Goal: Task Accomplishment & Management: Manage account settings

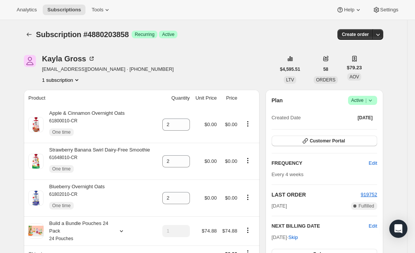
scroll to position [38, 0]
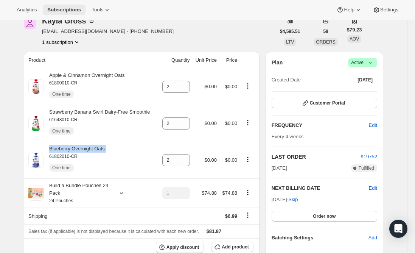
click at [54, 9] on span "Subscriptions" at bounding box center [64, 10] width 34 height 6
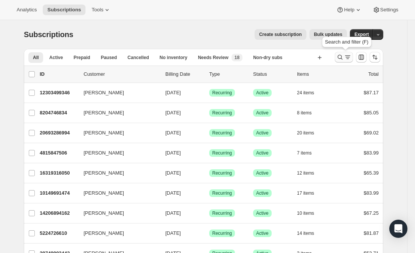
click at [347, 57] on icon "Search and filter results" at bounding box center [348, 57] width 8 height 8
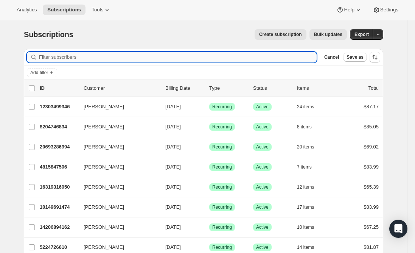
click at [164, 55] on input "Filter subscribers" at bounding box center [178, 57] width 278 height 11
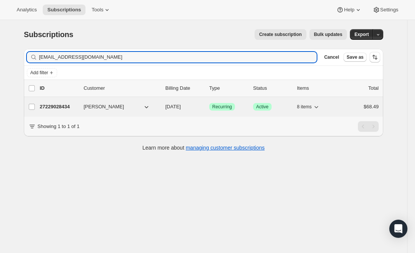
type input "[EMAIL_ADDRESS][DOMAIN_NAME]"
click at [47, 107] on p "27229028434" at bounding box center [59, 107] width 38 height 8
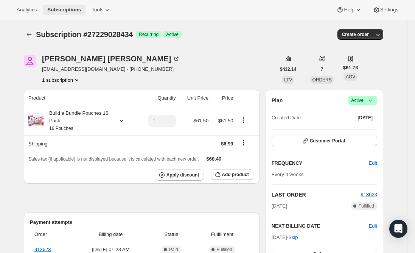
click at [64, 10] on span "Subscriptions" at bounding box center [64, 10] width 34 height 6
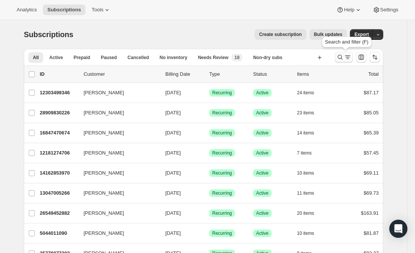
click at [344, 58] on icon "Search and filter results" at bounding box center [340, 57] width 8 height 8
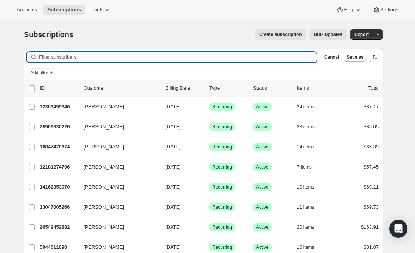
click at [155, 53] on input "Filter subscribers" at bounding box center [178, 57] width 278 height 11
paste input "[EMAIL_ADDRESS][DOMAIN_NAME]"
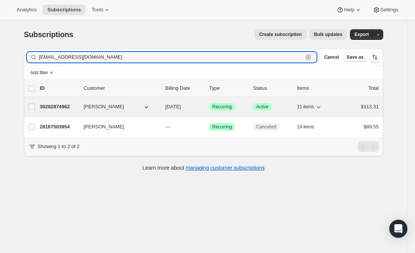
type input "[EMAIL_ADDRESS][DOMAIN_NAME]"
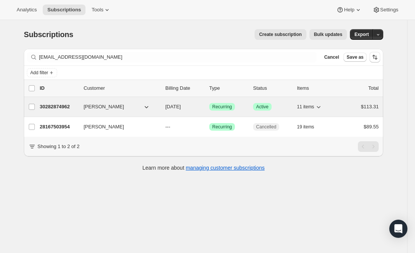
click at [71, 106] on p "30282874962" at bounding box center [59, 107] width 38 height 8
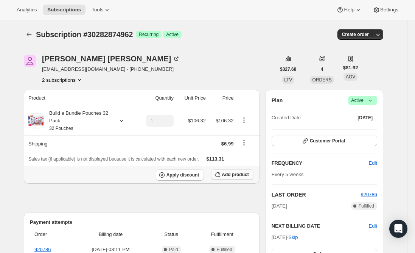
click at [238, 176] on span "Add product" at bounding box center [235, 174] width 27 height 6
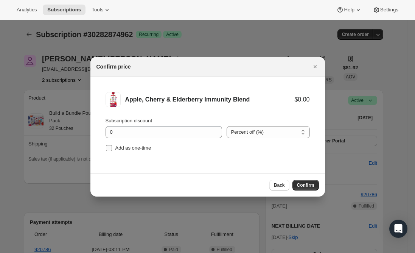
click at [107, 147] on input "Add as one-time" at bounding box center [109, 148] width 6 height 6
checkbox input "true"
click at [303, 184] on span "Confirm" at bounding box center [305, 185] width 17 height 6
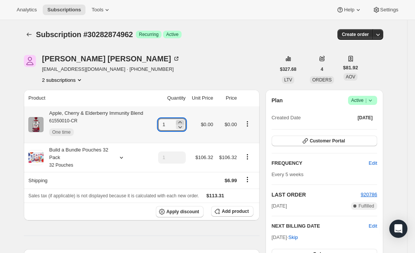
click at [182, 121] on icon at bounding box center [180, 122] width 8 height 8
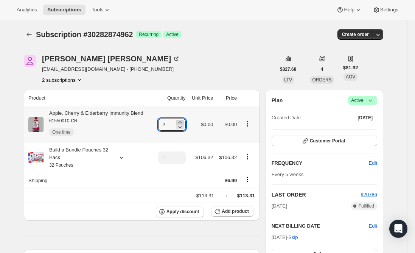
click at [182, 121] on icon at bounding box center [180, 122] width 8 height 8
type input "3"
click at [104, 112] on div "Apple, Cherry & Elderberry Immunity Blend 61550010-CR One time" at bounding box center [94, 124] width 100 height 30
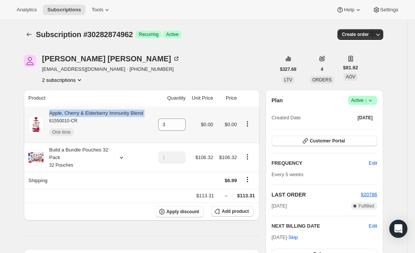
click at [104, 112] on div "Apple, Cherry & Elderberry Immunity Blend 61550010-CR One time" at bounding box center [94, 124] width 100 height 30
copy div "Apple, Cherry & Elderberry Immunity Blend"
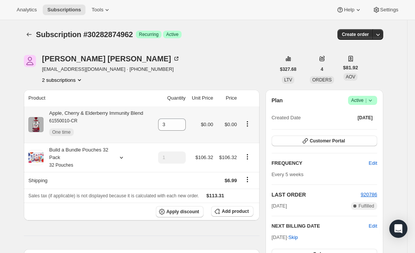
click at [120, 110] on div "Apple, Cherry & Elderberry Immunity Blend 61550010-CR One time" at bounding box center [94, 124] width 100 height 30
copy div "Apple, Cherry & Elderberry Immunity Blend"
click at [61, 7] on span "Subscriptions" at bounding box center [64, 10] width 34 height 6
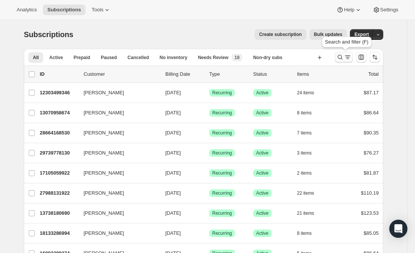
click at [341, 56] on icon "Search and filter results" at bounding box center [340, 57] width 8 height 8
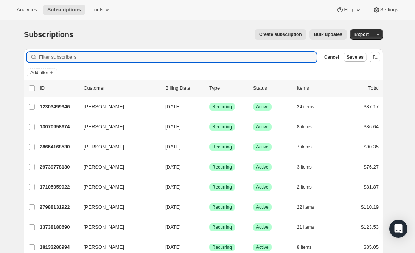
click at [150, 51] on div "Filter subscribers Cancel Save as" at bounding box center [203, 57] width 359 height 17
click at [148, 56] on input "Filter subscribers" at bounding box center [178, 57] width 278 height 11
paste input "[EMAIL_ADDRESS][DOMAIN_NAME]"
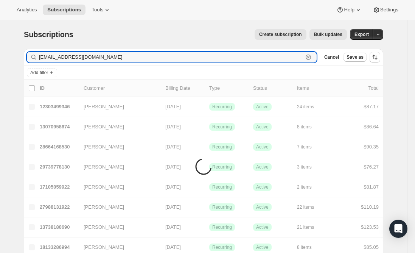
type input "[EMAIL_ADDRESS][DOMAIN_NAME]"
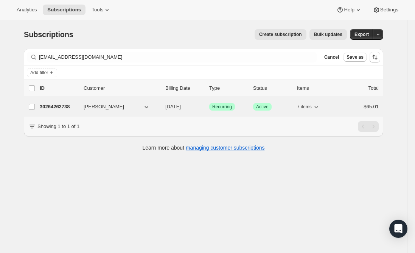
click at [51, 107] on p "30264262738" at bounding box center [59, 107] width 38 height 8
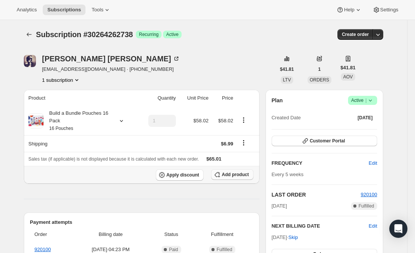
click at [238, 176] on span "Add product" at bounding box center [235, 174] width 27 height 6
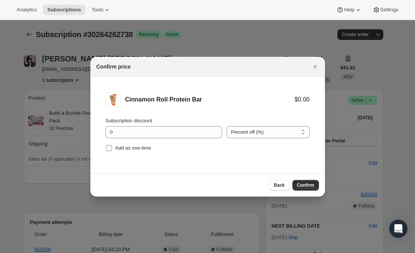
click at [110, 146] on input "Add as one-time" at bounding box center [109, 148] width 6 height 6
checkbox input "true"
click at [305, 185] on span "Confirm" at bounding box center [305, 185] width 17 height 6
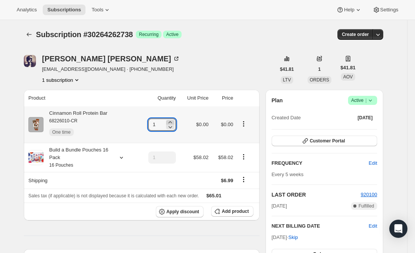
click at [173, 121] on icon at bounding box center [170, 122] width 8 height 8
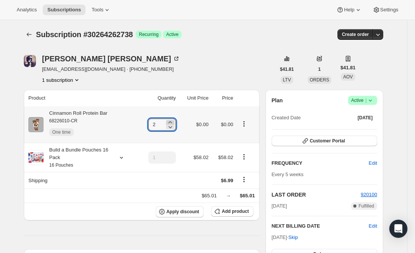
click at [173, 121] on icon at bounding box center [170, 122] width 8 height 8
type input "3"
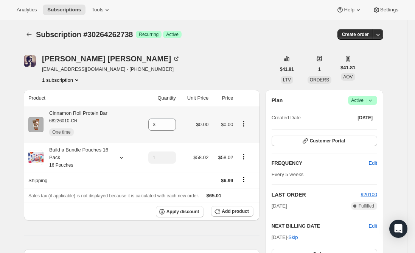
click at [89, 114] on div "Cinnamon Roll Protein Bar 68226010-CR One time" at bounding box center [76, 124] width 64 height 30
copy div "Cinnamon Roll Protein Bar"
click at [53, 7] on span "Subscriptions" at bounding box center [64, 10] width 34 height 6
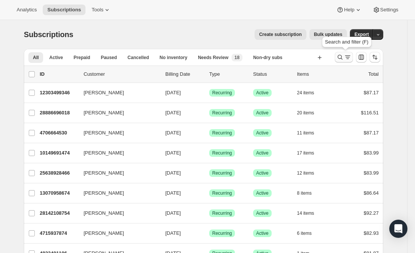
click at [344, 58] on icon "Search and filter results" at bounding box center [340, 57] width 8 height 8
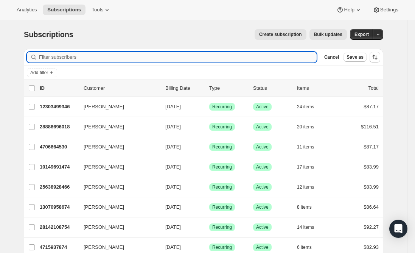
click at [120, 56] on input "Filter subscribers" at bounding box center [178, 57] width 278 height 11
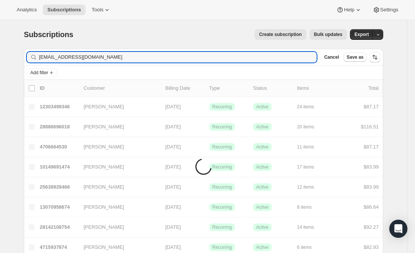
type input "[EMAIL_ADDRESS][DOMAIN_NAME]"
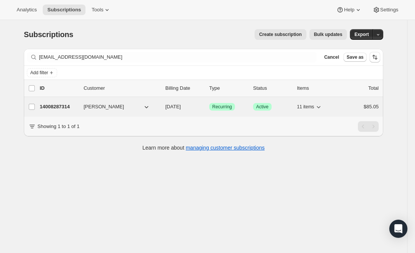
click at [67, 106] on p "14008287314" at bounding box center [59, 107] width 38 height 8
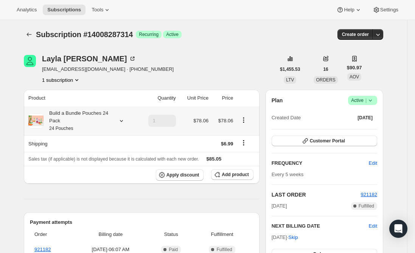
click at [79, 113] on div "Build a Bundle Pouches 24 Pack 24 Pouches" at bounding box center [78, 120] width 68 height 23
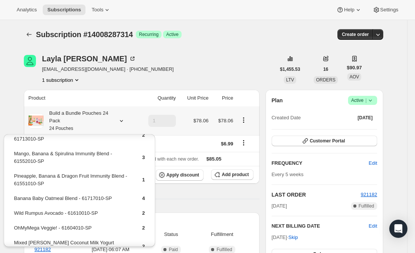
scroll to position [113, 0]
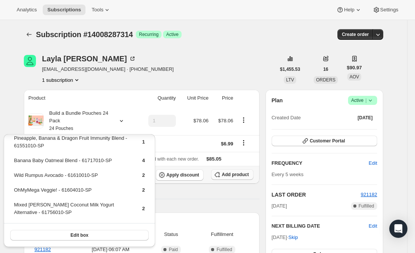
click at [238, 177] on button "Add product" at bounding box center [232, 174] width 42 height 11
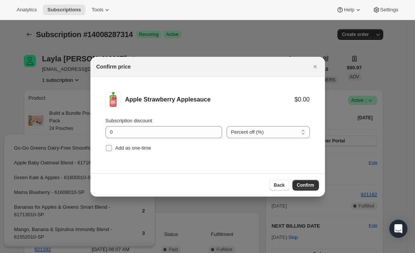
click at [112, 147] on input "Add as one-time" at bounding box center [109, 148] width 6 height 6
checkbox input "true"
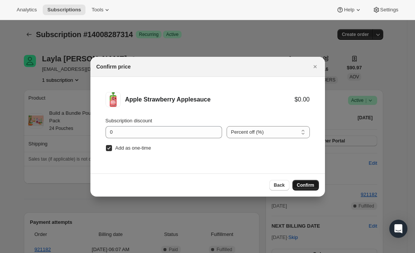
click at [303, 185] on span "Confirm" at bounding box center [305, 185] width 17 height 6
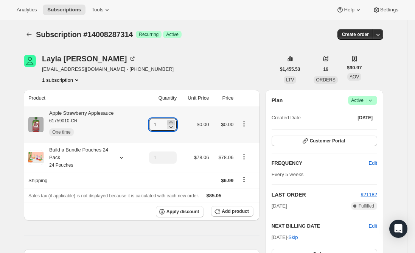
click at [173, 122] on icon at bounding box center [170, 122] width 3 height 2
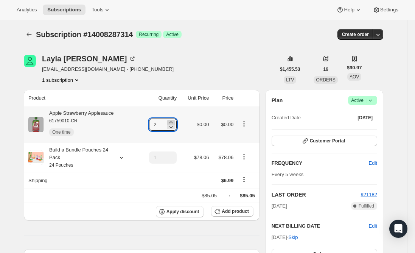
click at [173, 122] on icon at bounding box center [170, 122] width 3 height 2
type input "3"
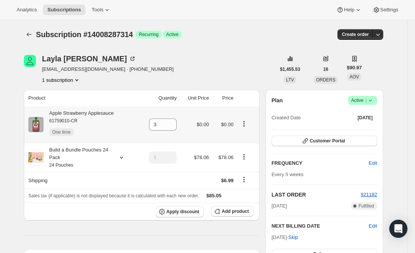
click at [99, 113] on div "Apple Strawberry Applesauce 61759010-CR One time" at bounding box center [79, 124] width 70 height 30
copy div "Apple Strawberry Applesauce"
click at [65, 5] on button "Subscriptions" at bounding box center [64, 10] width 43 height 11
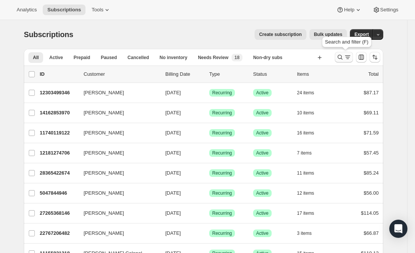
click at [340, 56] on icon "Search and filter results" at bounding box center [340, 57] width 8 height 8
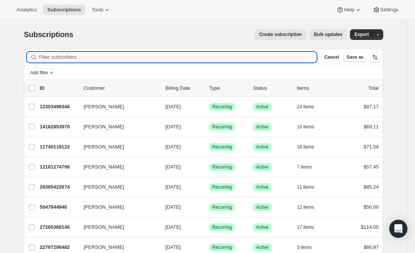
click at [145, 54] on input "Filter subscribers" at bounding box center [178, 57] width 278 height 11
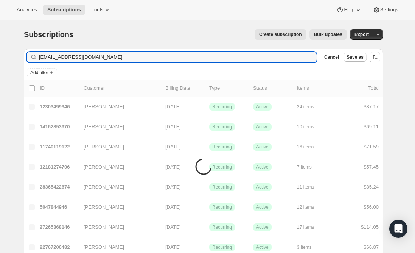
type input "[EMAIL_ADDRESS][DOMAIN_NAME]"
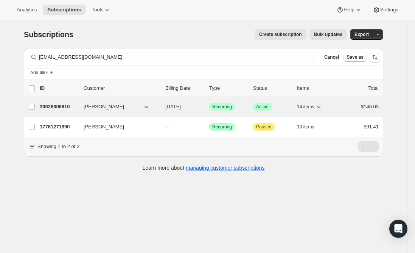
click at [53, 109] on p "30026006610" at bounding box center [59, 107] width 38 height 8
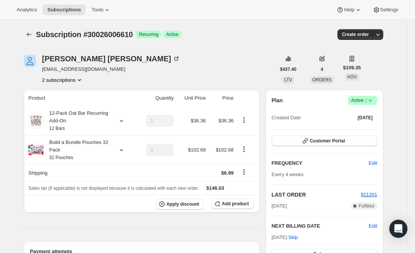
click at [239, 206] on span "Add product" at bounding box center [235, 203] width 27 height 6
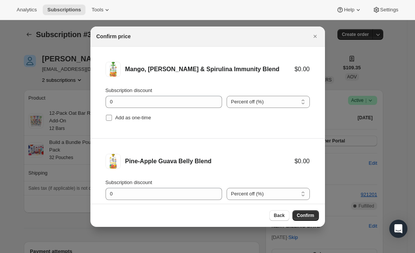
click at [108, 117] on input "Add as one-time" at bounding box center [109, 118] width 6 height 6
checkbox input "true"
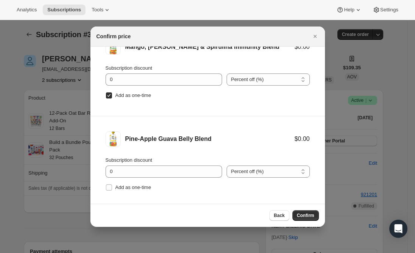
scroll to position [31, 0]
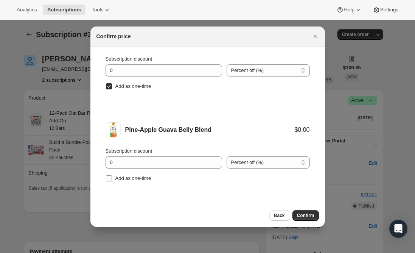
click at [109, 178] on input "Add as one-time" at bounding box center [109, 178] width 6 height 6
checkbox input "true"
click at [305, 217] on span "Confirm" at bounding box center [305, 215] width 17 height 6
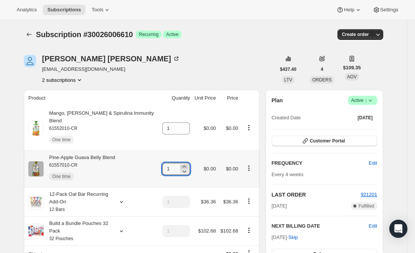
click at [183, 165] on icon at bounding box center [184, 166] width 3 height 2
type input "2"
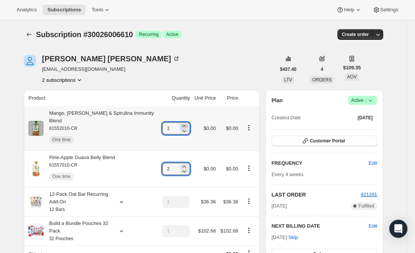
click at [183, 125] on icon at bounding box center [184, 126] width 3 height 2
type input "3"
click at [120, 112] on div "Mango, [PERSON_NAME] & Spirulina Immunity Blend 61552010-CR One time" at bounding box center [101, 128] width 114 height 38
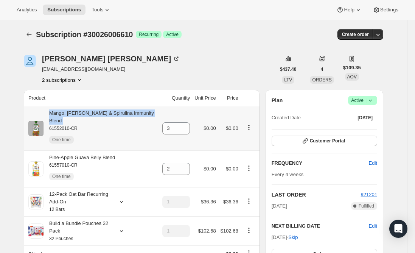
click at [120, 112] on div "Mango, [PERSON_NAME] & Spirulina Immunity Blend 61552010-CR One time" at bounding box center [101, 128] width 114 height 38
copy div "Mango, [PERSON_NAME] & Spirulina Immunity Blend"
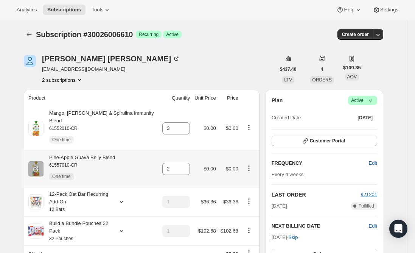
click at [102, 154] on div "Pine-Apple Guava Belly Blend 61557010-CR One time" at bounding box center [79, 169] width 71 height 30
copy div "Pine-Apple Guava Belly Blend"
click at [54, 11] on span "Subscriptions" at bounding box center [64, 10] width 34 height 6
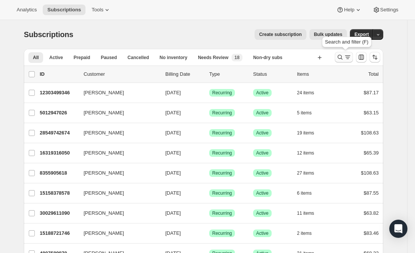
click at [343, 59] on icon "Search and filter results" at bounding box center [340, 57] width 5 height 5
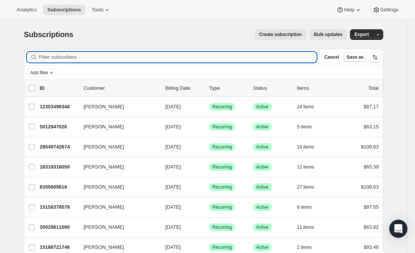
click at [130, 54] on input "Filter subscribers" at bounding box center [178, 57] width 278 height 11
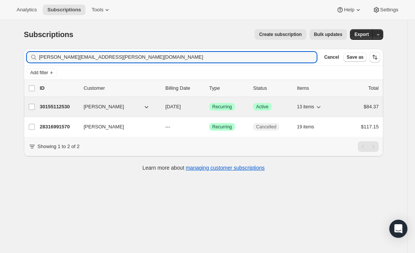
type input "[PERSON_NAME][EMAIL_ADDRESS][PERSON_NAME][DOMAIN_NAME]"
click at [59, 103] on div "30155112530 [PERSON_NAME] [DATE] Success Recurring Success Active 13 items $84.…" at bounding box center [209, 106] width 339 height 11
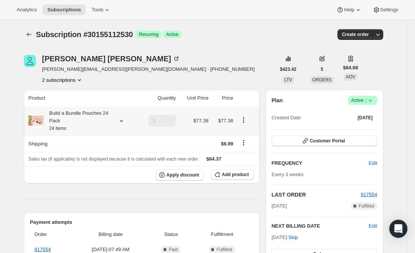
click at [75, 117] on div "Build a Bundle Pouches 24 Pack 24 items" at bounding box center [78, 120] width 68 height 23
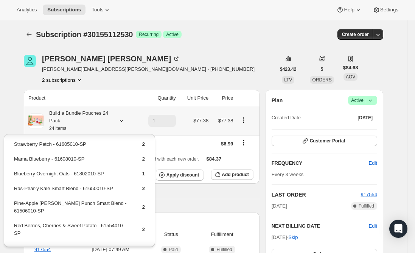
scroll to position [143, 0]
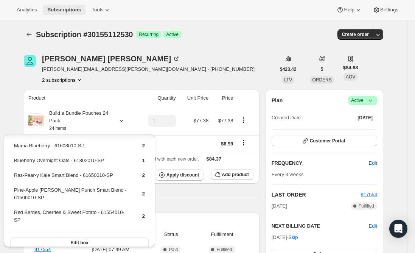
click at [58, 7] on span "Subscriptions" at bounding box center [64, 10] width 34 height 6
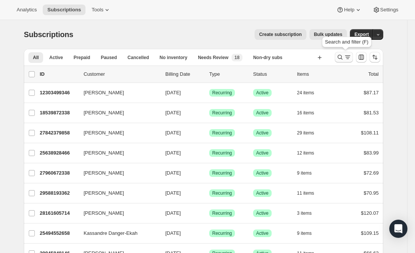
click at [344, 57] on icon "Search and filter results" at bounding box center [340, 57] width 8 height 8
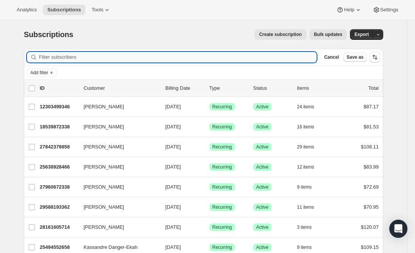
click at [202, 55] on input "Filter subscribers" at bounding box center [178, 57] width 278 height 11
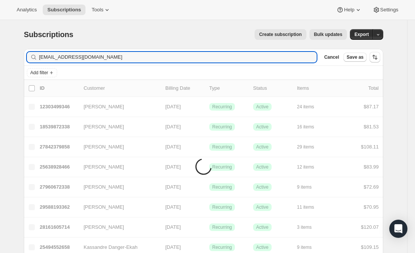
type input "[EMAIL_ADDRESS][DOMAIN_NAME]"
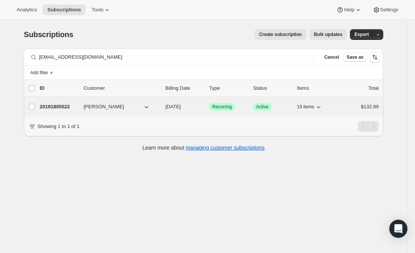
click at [64, 107] on p "20191805522" at bounding box center [59, 107] width 38 height 8
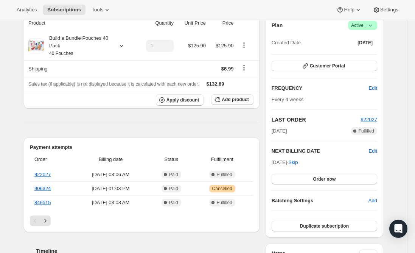
scroll to position [76, 0]
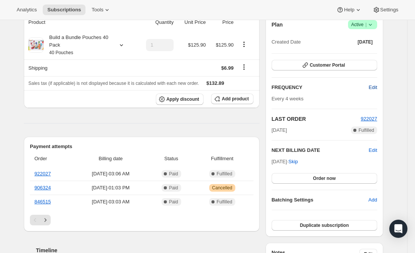
click at [375, 87] on span "Edit" at bounding box center [373, 88] width 8 height 8
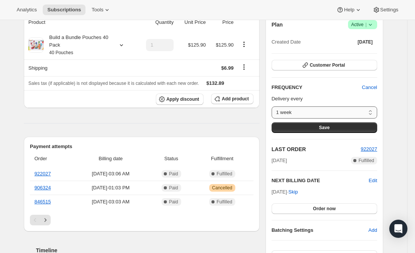
click at [373, 114] on select "1 week 2 weeks 3 weeks 4 weeks 5 weeks Custom..." at bounding box center [325, 112] width 106 height 12
select select "custom"
click at [273, 106] on select "1 week 2 weeks 3 weeks 4 weeks 5 weeks Custom..." at bounding box center [325, 112] width 106 height 12
select select "MONTH"
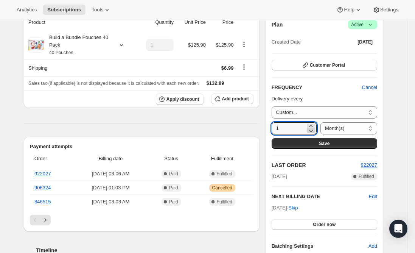
click at [308, 131] on icon at bounding box center [311, 131] width 8 height 8
click at [312, 124] on icon at bounding box center [311, 126] width 8 height 8
click at [311, 123] on icon at bounding box center [311, 126] width 8 height 8
click at [311, 124] on icon at bounding box center [311, 126] width 8 height 8
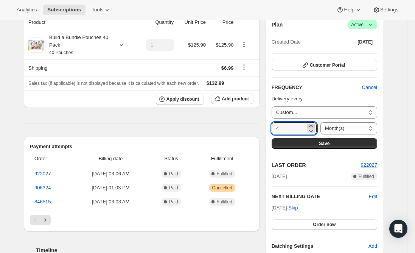
click at [311, 124] on icon at bounding box center [311, 126] width 8 height 8
type input "8"
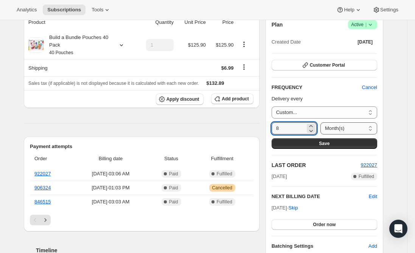
click at [373, 129] on select "Day(s) Week(s) Month(s) Year(s)" at bounding box center [348, 128] width 57 height 12
select select "WEEK"
click at [320, 122] on select "Day(s) Week(s) Month(s) Year(s)" at bounding box center [348, 128] width 57 height 12
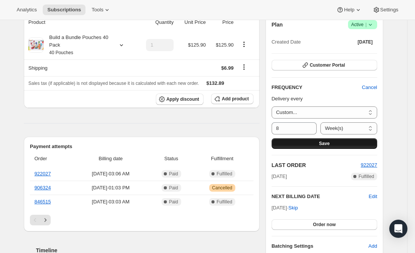
click at [329, 143] on span "Save" at bounding box center [324, 143] width 11 height 6
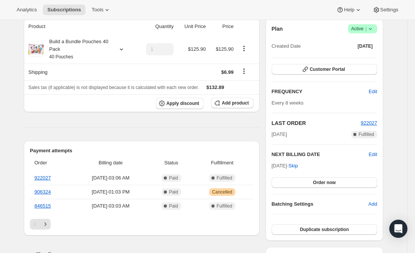
scroll to position [151, 0]
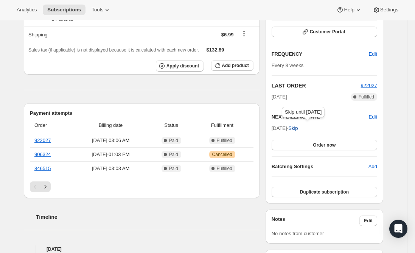
click at [298, 127] on span "Skip" at bounding box center [292, 128] width 9 height 8
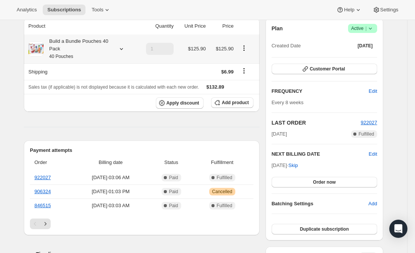
scroll to position [0, 0]
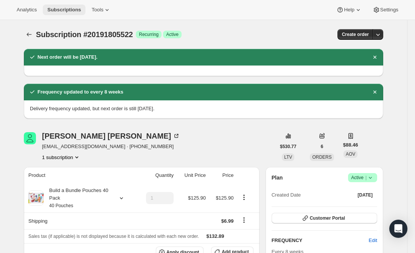
click at [56, 8] on span "Subscriptions" at bounding box center [64, 10] width 34 height 6
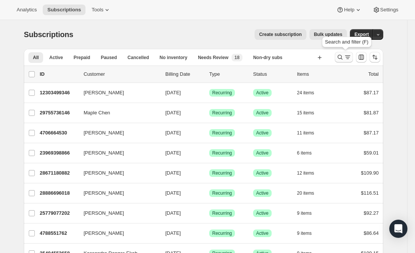
click at [343, 58] on icon "Search and filter results" at bounding box center [340, 57] width 8 height 8
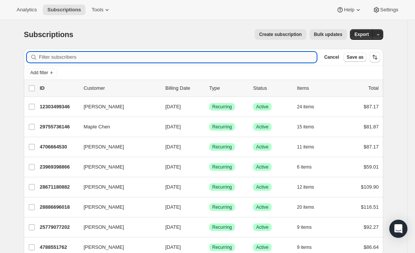
click at [119, 59] on input "Filter subscribers" at bounding box center [178, 57] width 278 height 11
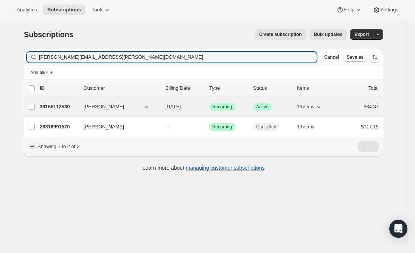
type input "[PERSON_NAME][EMAIL_ADDRESS][PERSON_NAME][DOMAIN_NAME]"
click at [53, 108] on p "30155112530" at bounding box center [59, 107] width 38 height 8
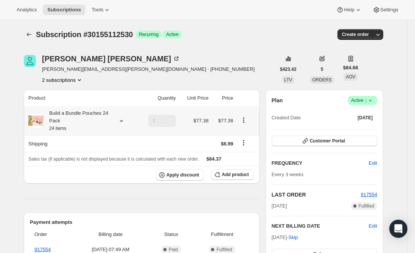
click at [90, 119] on div "Build a Bundle Pouches 24 Pack 24 items" at bounding box center [78, 120] width 68 height 23
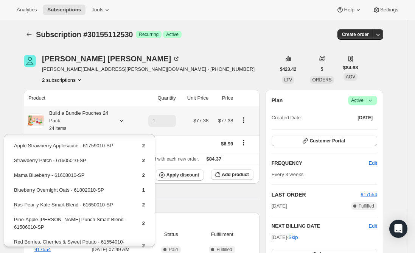
scroll to position [143, 0]
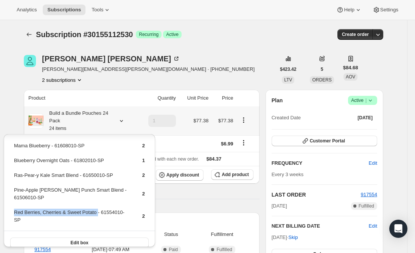
drag, startPoint x: 95, startPoint y: 205, endPoint x: 13, endPoint y: 206, distance: 81.7
click at [13, 206] on table "Pear-y Blueberry & Spinach Smart Blend - 61652010-SP 2 Apple & Cinnamon Overnig…" at bounding box center [79, 115] width 133 height 230
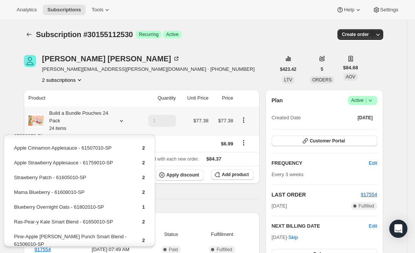
scroll to position [105, 0]
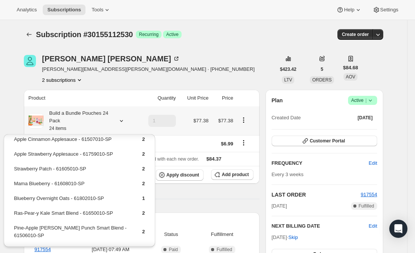
click at [46, 194] on td "Blueberry Overnight Oats - 61802010-SP" at bounding box center [72, 201] width 116 height 14
click at [64, 194] on td "Blueberry Overnight Oats - 61802010-SP" at bounding box center [72, 201] width 116 height 14
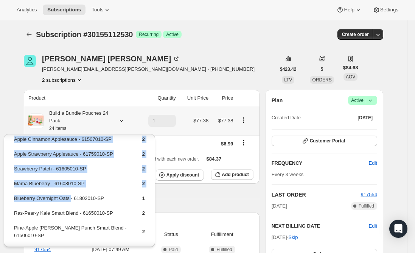
drag, startPoint x: 64, startPoint y: 191, endPoint x: 12, endPoint y: 187, distance: 51.6
click at [12, 187] on div "Pear-y Blueberry & Spinach Smart Blend - 61652010-SP 2 Apple & Cinnamon Overnig…" at bounding box center [79, 160] width 151 height 263
click at [30, 194] on td "Blueberry Overnight Oats - 61802010-SP" at bounding box center [72, 201] width 116 height 14
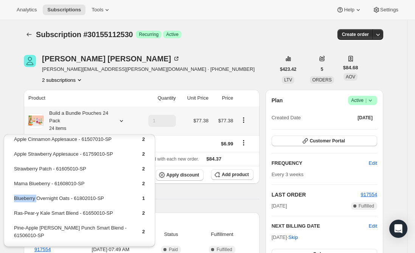
click at [30, 194] on td "Blueberry Overnight Oats - 61802010-SP" at bounding box center [72, 201] width 116 height 14
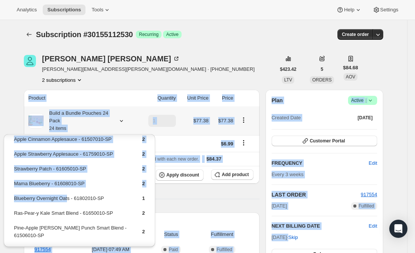
drag, startPoint x: 68, startPoint y: 191, endPoint x: -2, endPoint y: 190, distance: 69.2
click at [0, 190] on html "Analytics Subscriptions Tools Help Settings Skip to content Subscription #30155…" at bounding box center [207, 126] width 415 height 253
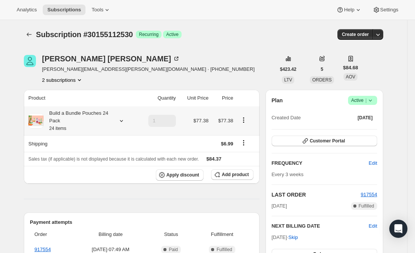
click at [65, 119] on div "Build a Bundle Pouches 24 Pack 24 items" at bounding box center [78, 120] width 68 height 23
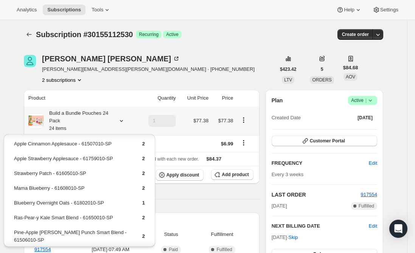
scroll to position [113, 0]
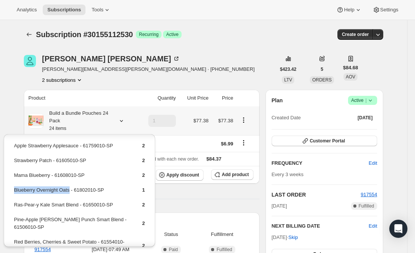
drag, startPoint x: 68, startPoint y: 182, endPoint x: 14, endPoint y: 182, distance: 54.5
click at [14, 186] on td "Blueberry Overnight Oats - 61802010-SP" at bounding box center [72, 193] width 116 height 14
copy td "Blueberry Overnight Oats"
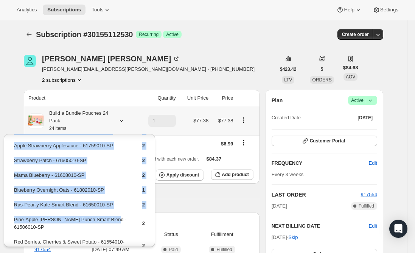
drag, startPoint x: 12, startPoint y: 211, endPoint x: 107, endPoint y: 214, distance: 94.2
click at [107, 213] on div "Pear-y Blueberry & Spinach Smart Blend - 61652010-SP 2 Apple & Cinnamon Overnig…" at bounding box center [79, 151] width 151 height 263
click at [81, 218] on td "Pine-Apple [PERSON_NAME] Punch Smart Blend - 61506010-SP" at bounding box center [72, 226] width 116 height 22
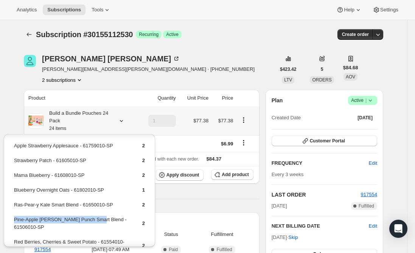
drag, startPoint x: 92, startPoint y: 212, endPoint x: 13, endPoint y: 212, distance: 78.7
click at [13, 212] on table "Pear-y Blueberry & Spinach Smart Blend - 61652010-SP 2 Apple & Cinnamon Overnig…" at bounding box center [79, 145] width 133 height 230
copy td "Pine-Apple [PERSON_NAME] Punch Smart Blend"
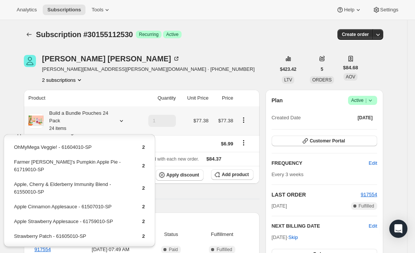
scroll to position [76, 0]
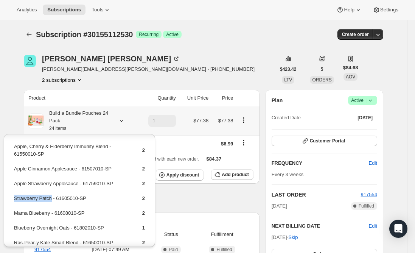
drag, startPoint x: 50, startPoint y: 191, endPoint x: 14, endPoint y: 190, distance: 35.6
click at [14, 194] on td "Strawberry Patch - 61605010-SP" at bounding box center [72, 201] width 116 height 14
copy td "Strawberry Patch"
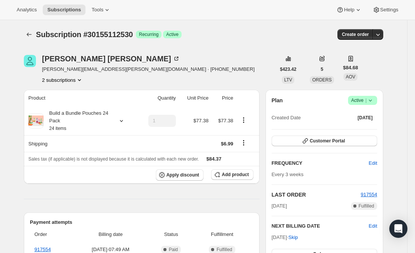
click at [221, 176] on icon "button" at bounding box center [217, 175] width 8 height 8
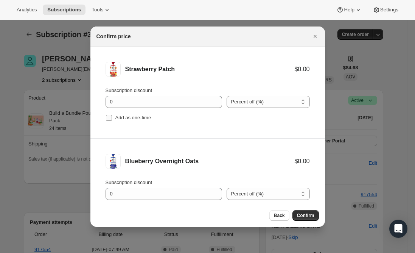
click at [112, 117] on label "Add as one-time" at bounding box center [129, 117] width 46 height 11
click at [112, 117] on input "Add as one-time" at bounding box center [109, 118] width 6 height 6
checkbox input "true"
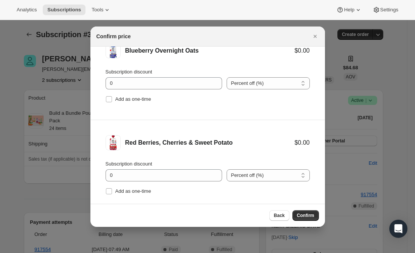
scroll to position [113, 0]
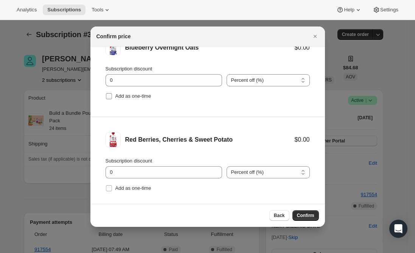
click at [112, 93] on span ":r8sd:" at bounding box center [109, 96] width 7 height 7
click at [112, 93] on input "Add as one-time" at bounding box center [109, 96] width 6 height 6
checkbox input "true"
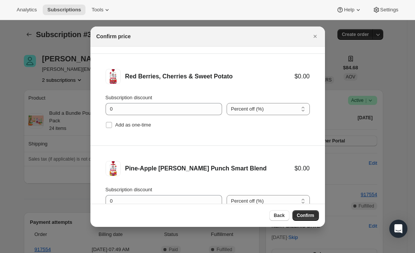
scroll to position [189, 0]
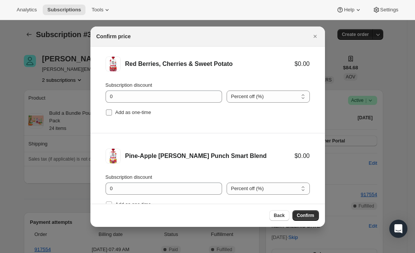
click at [110, 112] on input "Add as one-time" at bounding box center [109, 112] width 6 height 6
checkbox input "true"
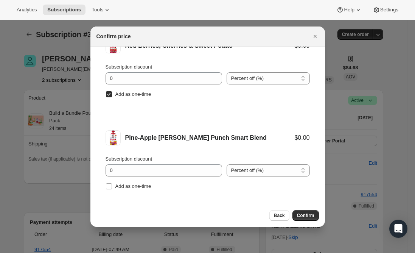
scroll to position [215, 0]
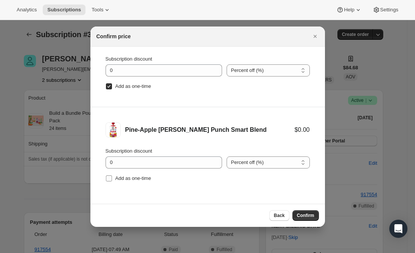
click at [109, 179] on input "Add as one-time" at bounding box center [109, 178] width 6 height 6
checkbox input "true"
click at [305, 214] on span "Confirm" at bounding box center [305, 215] width 17 height 6
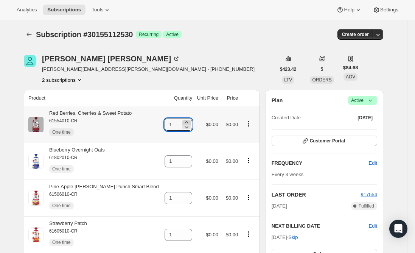
click at [183, 120] on icon at bounding box center [187, 122] width 8 height 8
type input "2"
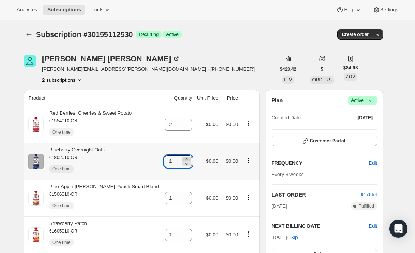
click at [185, 159] on icon at bounding box center [186, 159] width 3 height 2
type input "2"
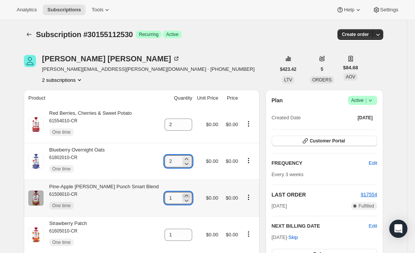
click at [183, 194] on icon at bounding box center [187, 196] width 8 height 8
type input "2"
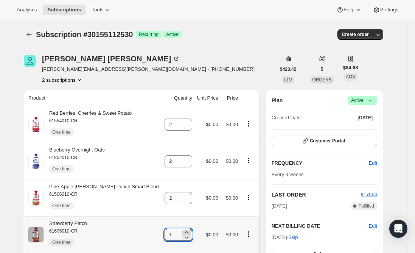
click at [183, 231] on icon at bounding box center [187, 232] width 8 height 8
type input "2"
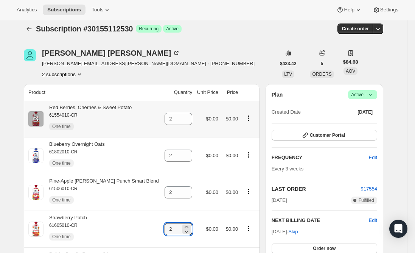
scroll to position [0, 0]
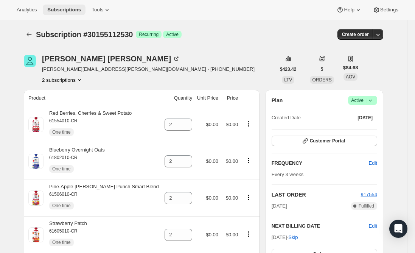
click at [63, 8] on span "Subscriptions" at bounding box center [64, 10] width 34 height 6
